Goal: Task Accomplishment & Management: Manage account settings

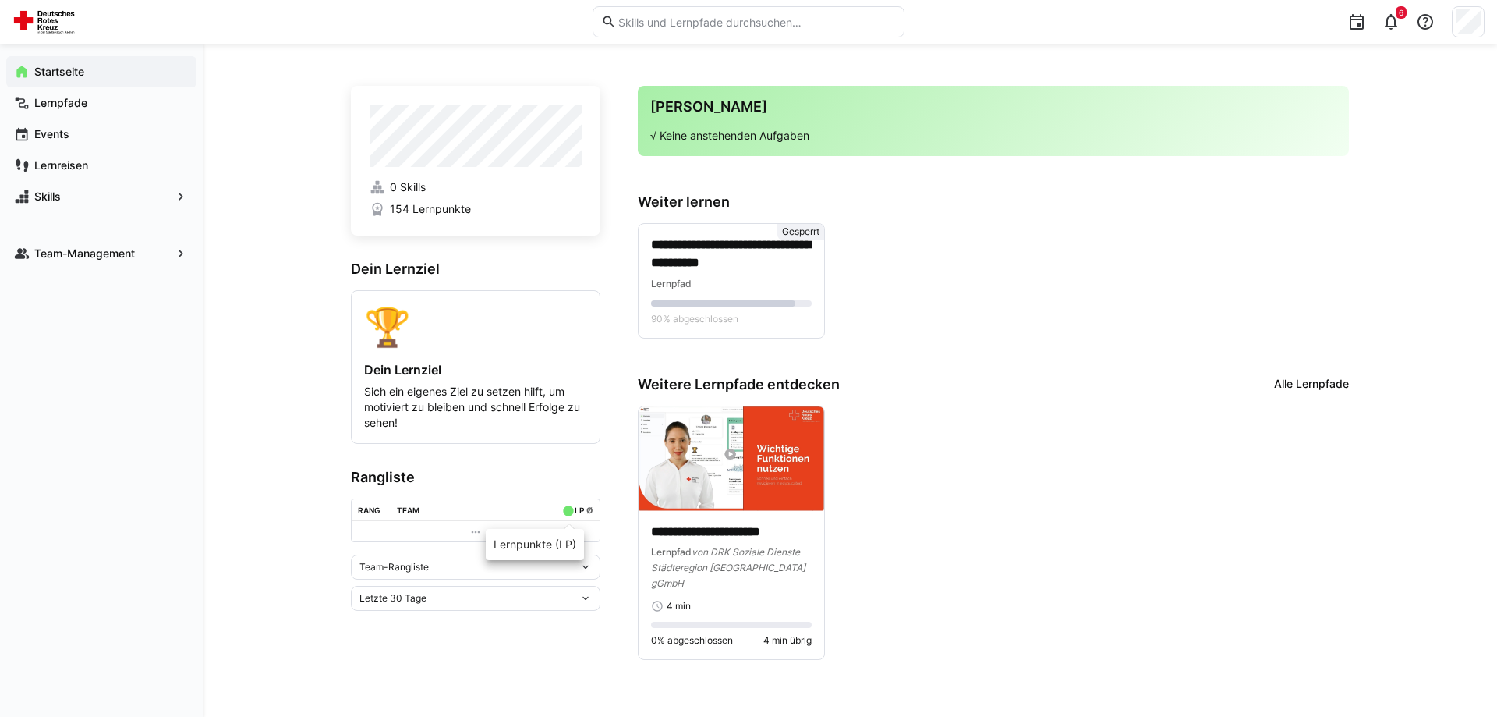
click at [575, 515] on div "LP" at bounding box center [579, 509] width 9 height 9
click at [476, 525] on td at bounding box center [476, 531] width 248 height 20
click at [467, 533] on td at bounding box center [476, 531] width 248 height 20
click at [422, 526] on td at bounding box center [476, 531] width 248 height 20
click at [409, 579] on div "Team-Rangliste" at bounding box center [476, 566] width 250 height 25
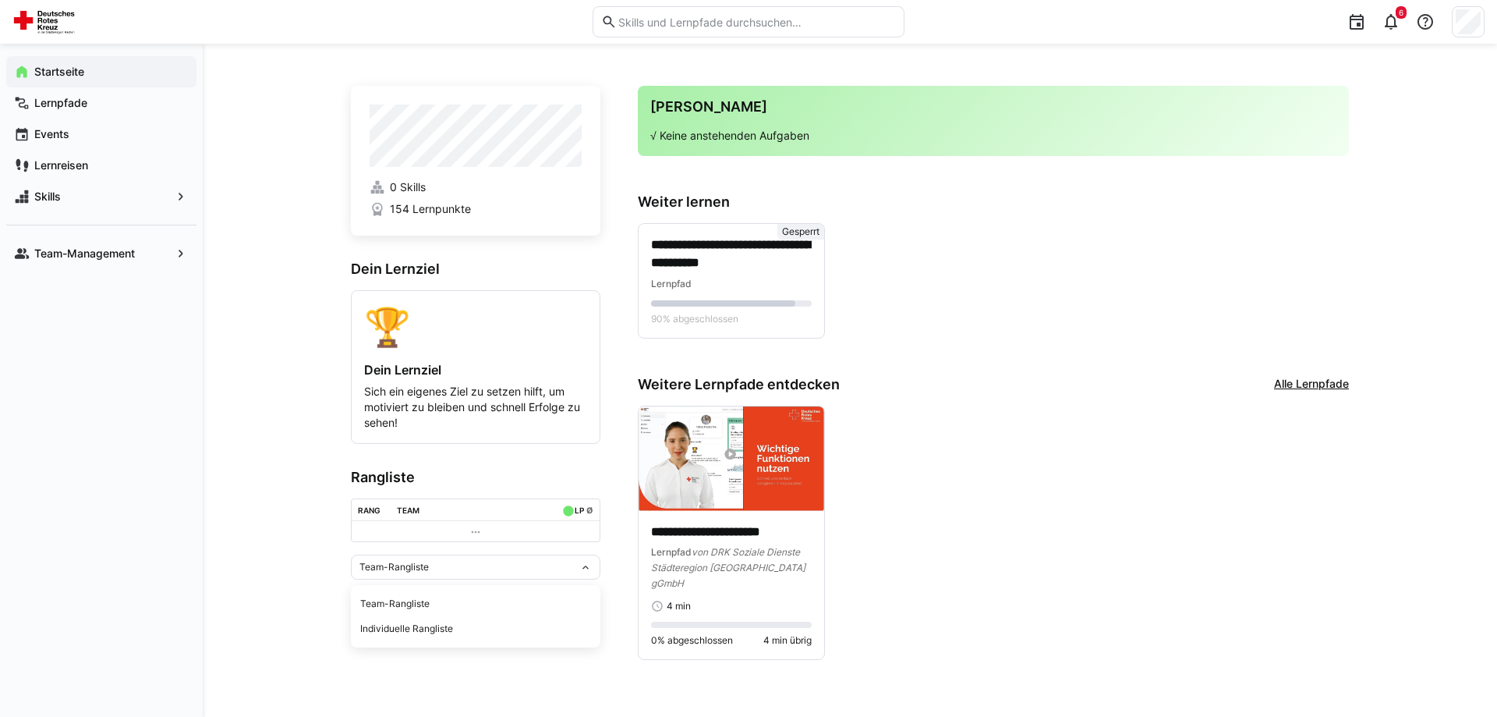
click at [902, 587] on div "**********" at bounding box center [993, 532] width 711 height 255
click at [442, 572] on div "Team-Rangliste" at bounding box center [469, 566] width 220 height 11
click at [435, 597] on div "Team-Rangliste" at bounding box center [475, 603] width 231 height 12
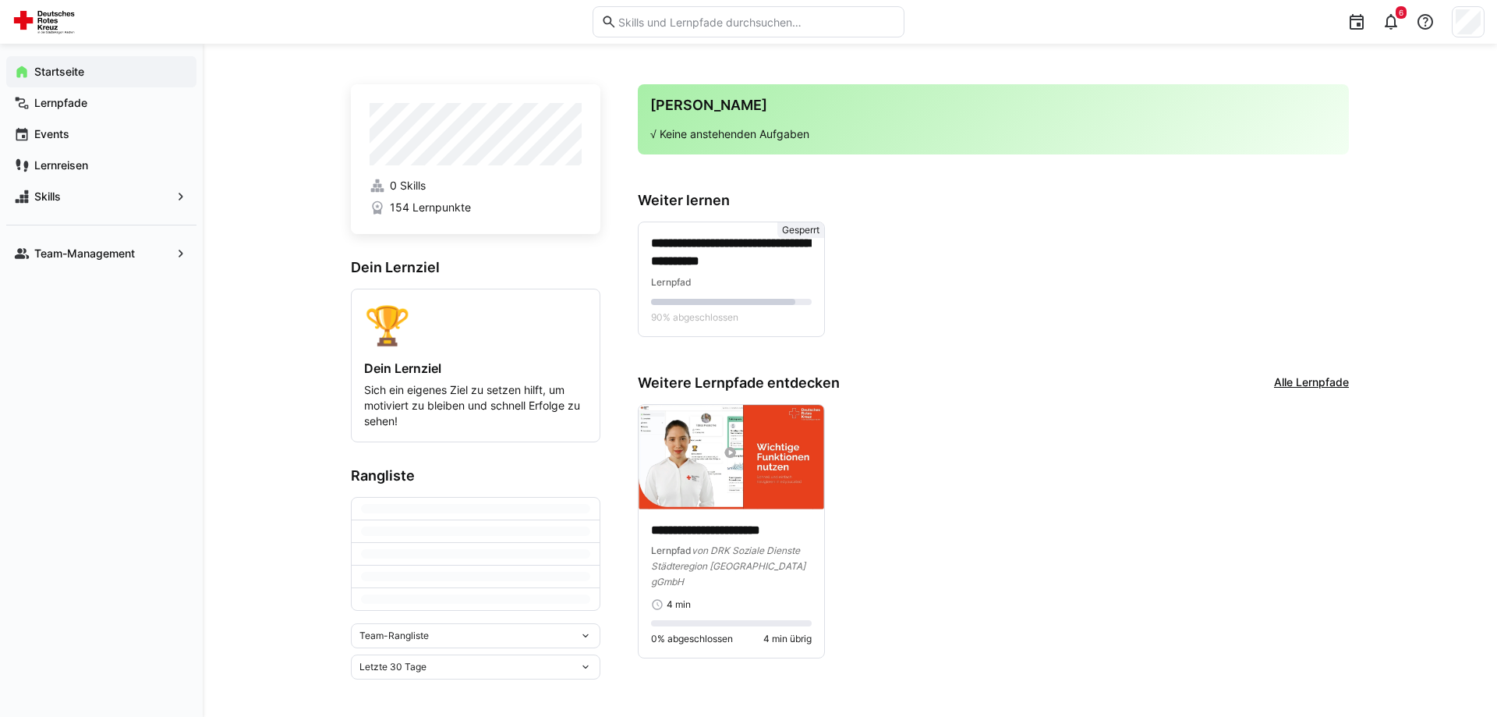
scroll to position [5, 0]
click at [406, 597] on span "Team-Rangliste" at bounding box center [393, 635] width 69 height 12
click at [395, 597] on div "Team-Rangliste" at bounding box center [475, 668] width 231 height 12
click at [395, 597] on div "Letzte 30 Tage" at bounding box center [476, 666] width 250 height 25
click at [1109, 478] on div "**********" at bounding box center [993, 531] width 711 height 255
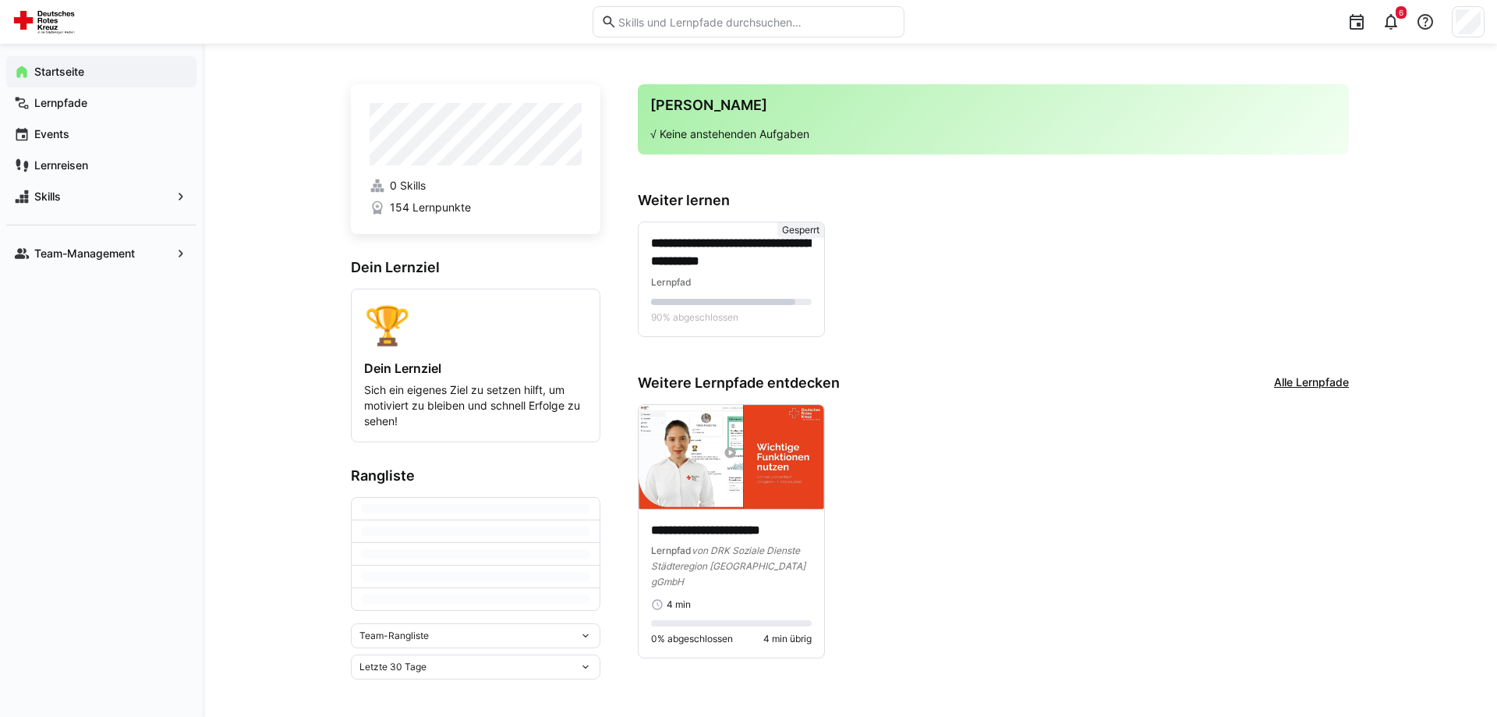
scroll to position [0, 0]
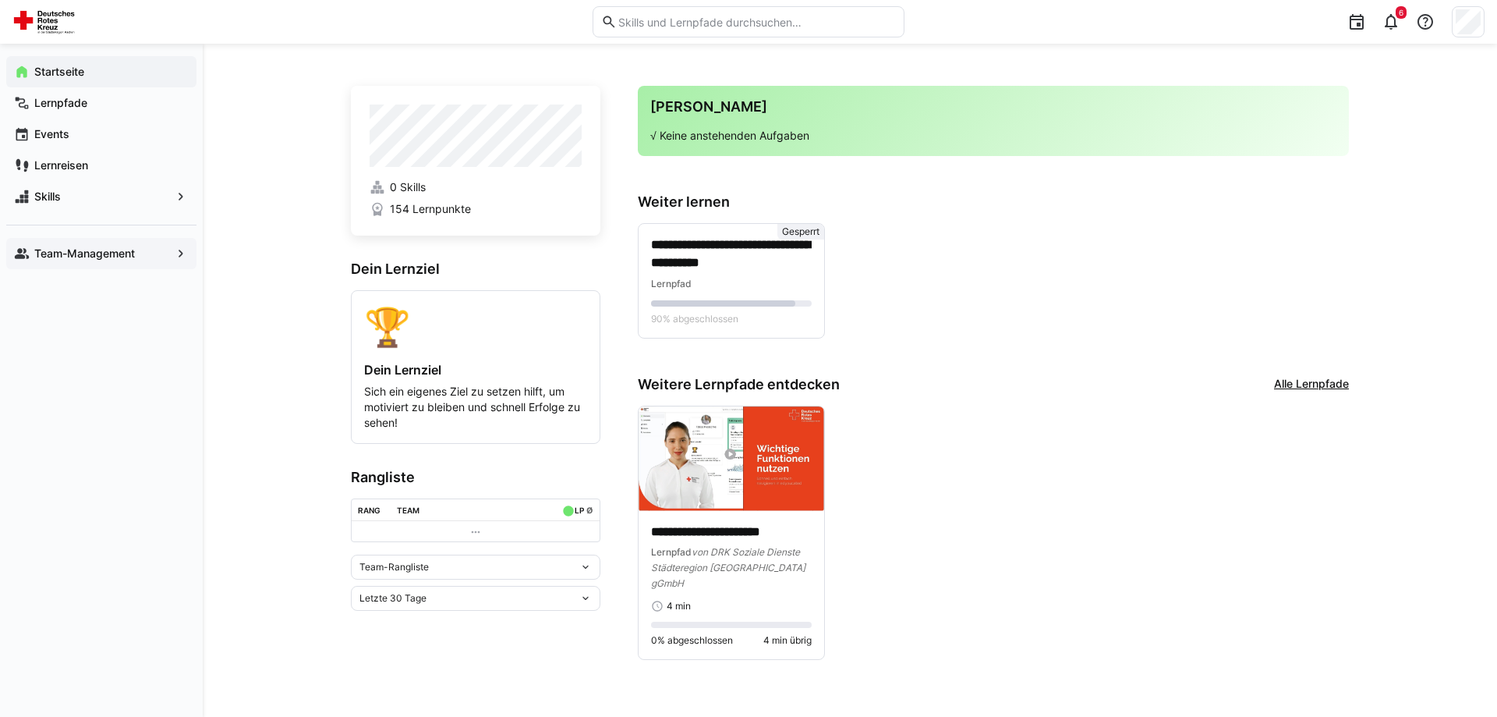
click at [69, 245] on div "Team-Management" at bounding box center [101, 253] width 190 height 31
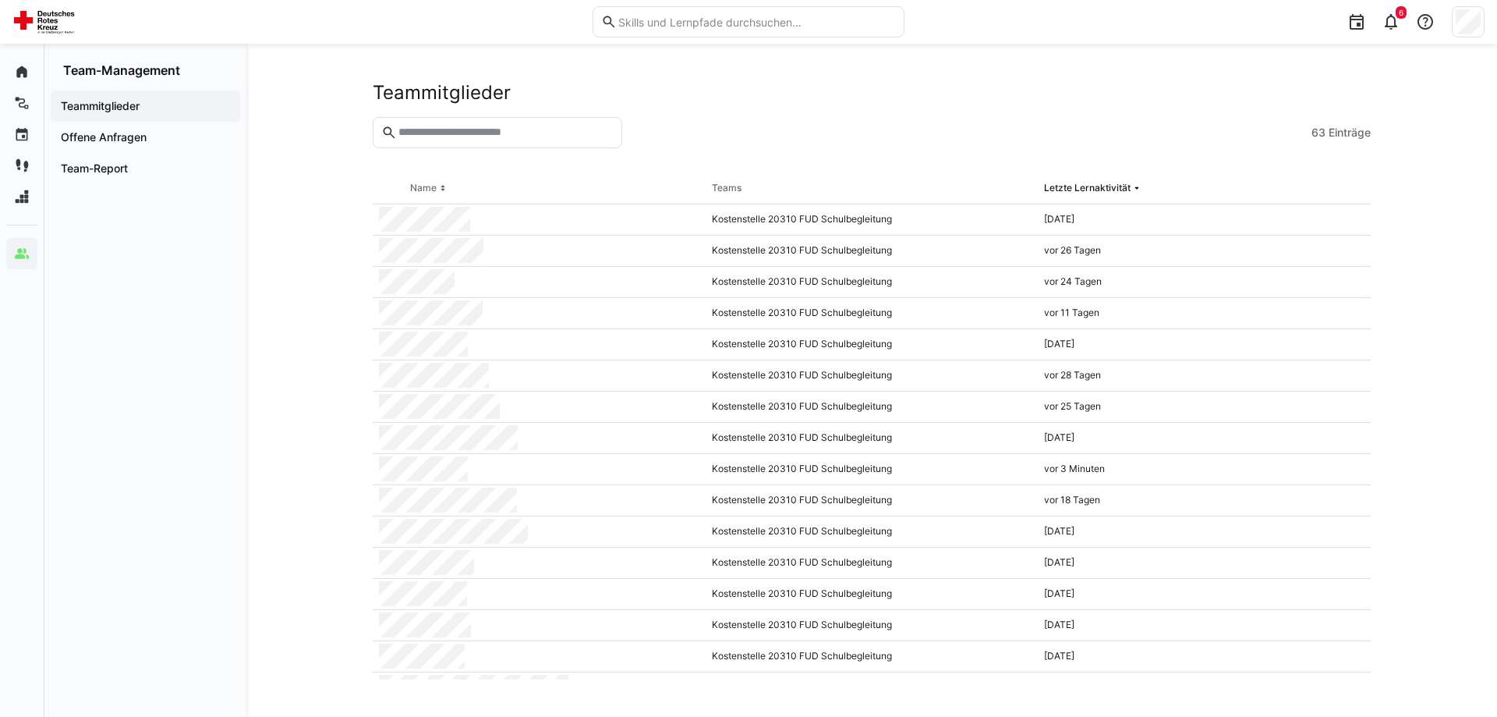
click at [472, 140] on eds-input at bounding box center [498, 132] width 250 height 31
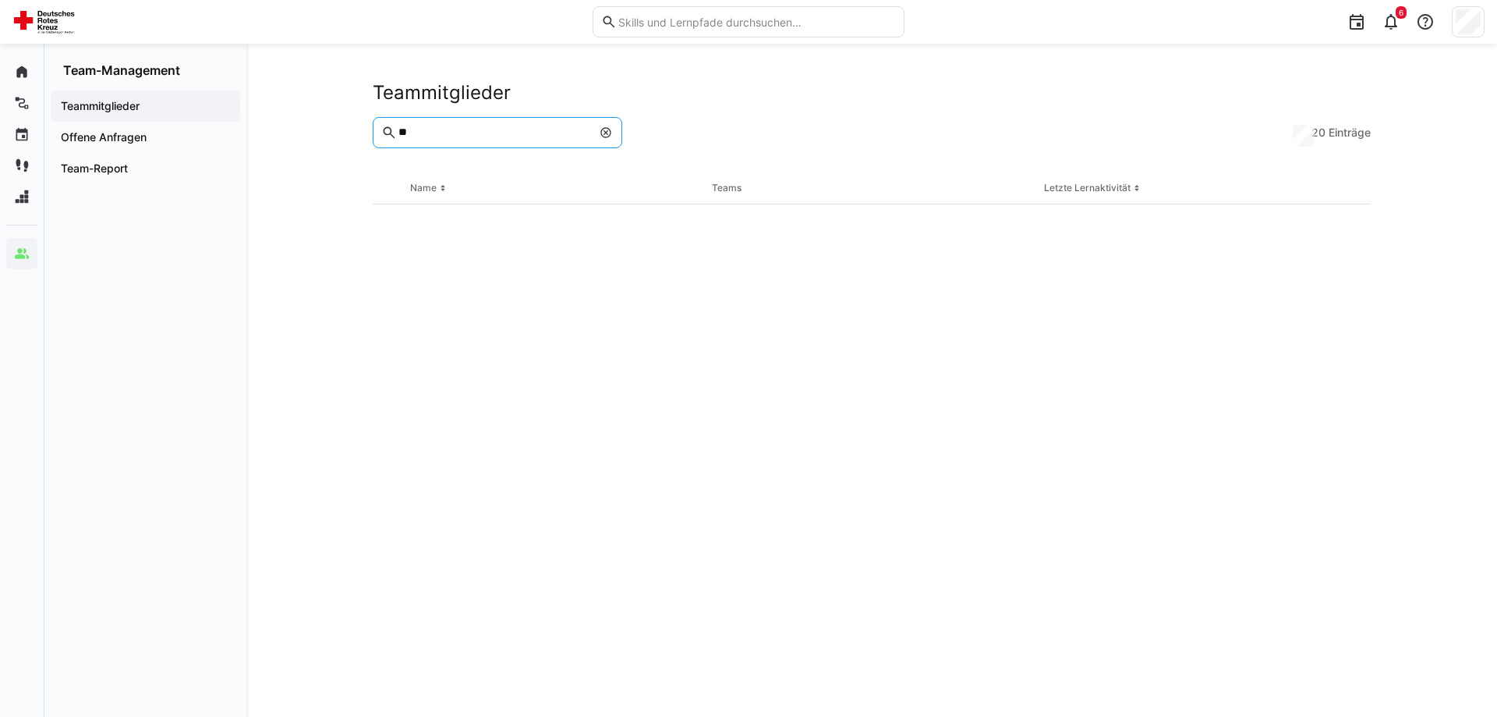
type input "*"
click at [462, 136] on input "text" at bounding box center [505, 133] width 217 height 14
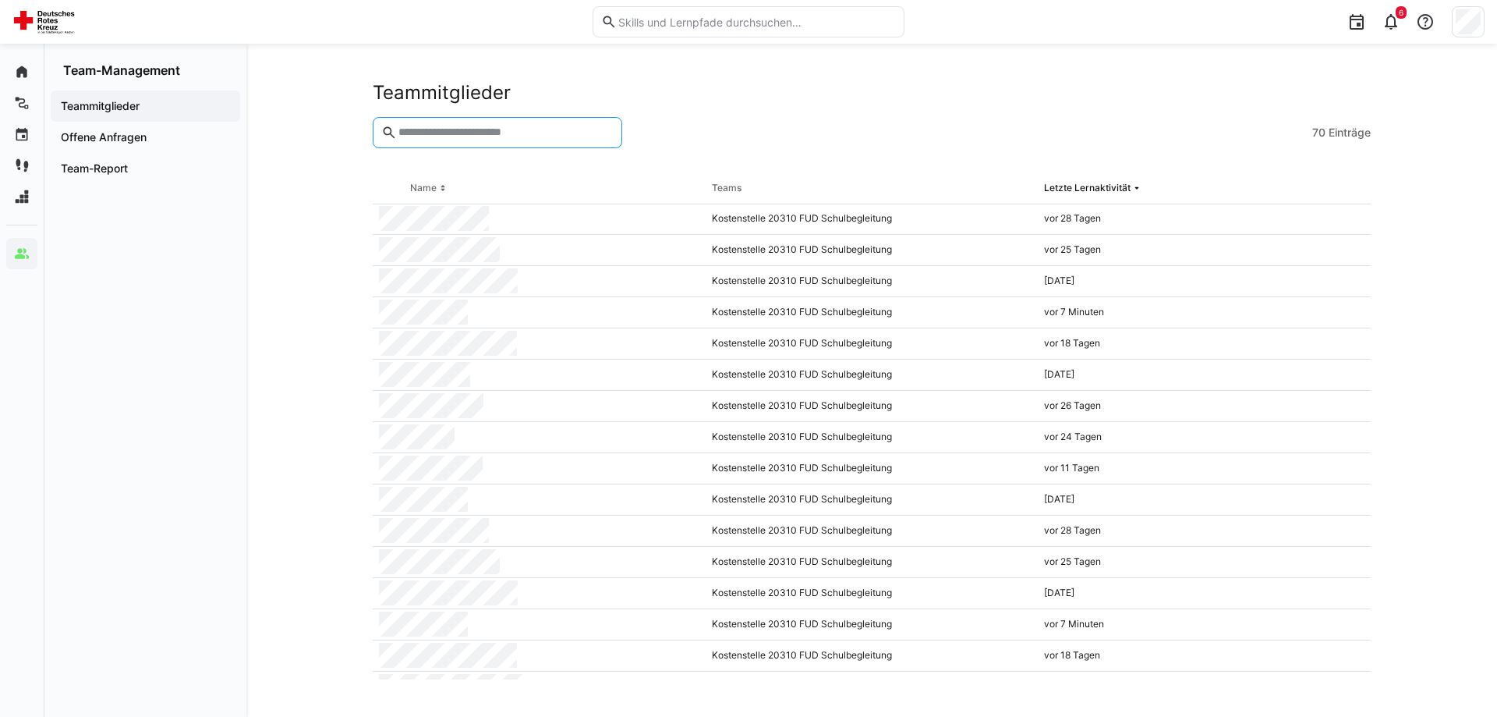
scroll to position [754, 0]
